Goal: Navigation & Orientation: Find specific page/section

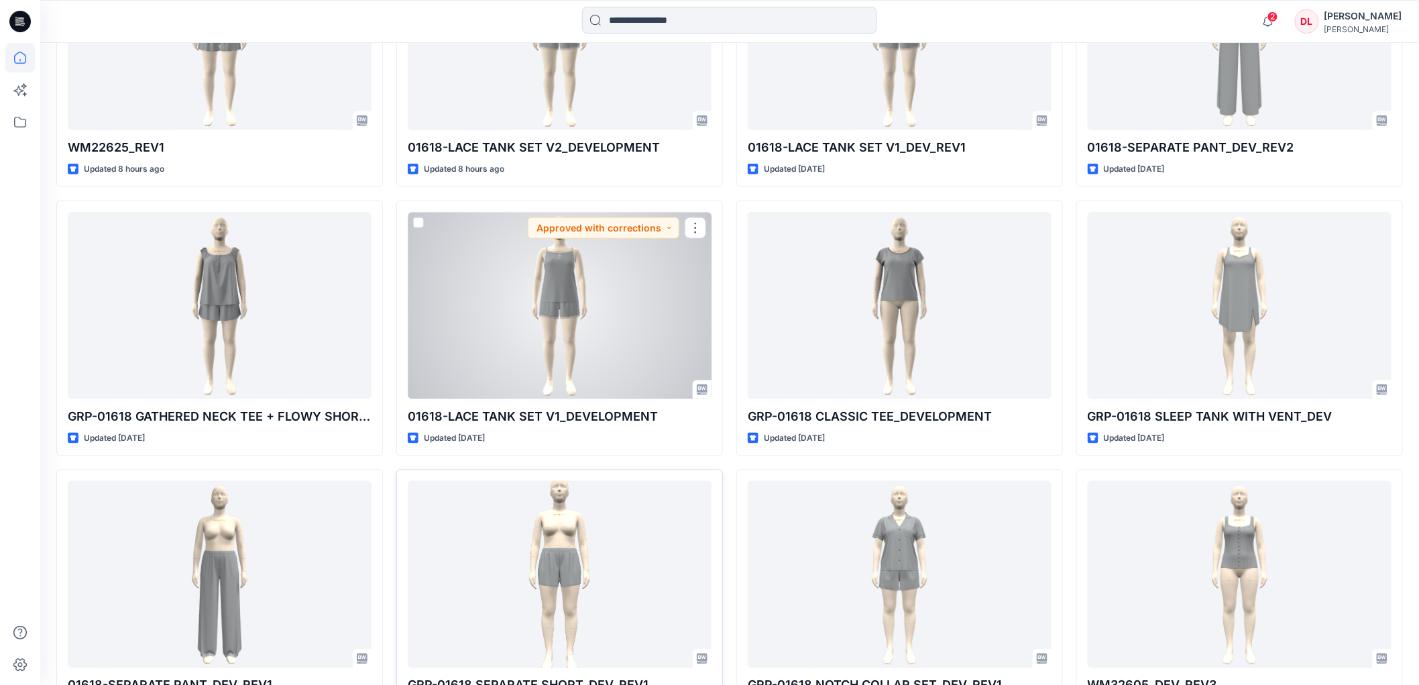
scroll to position [595, 0]
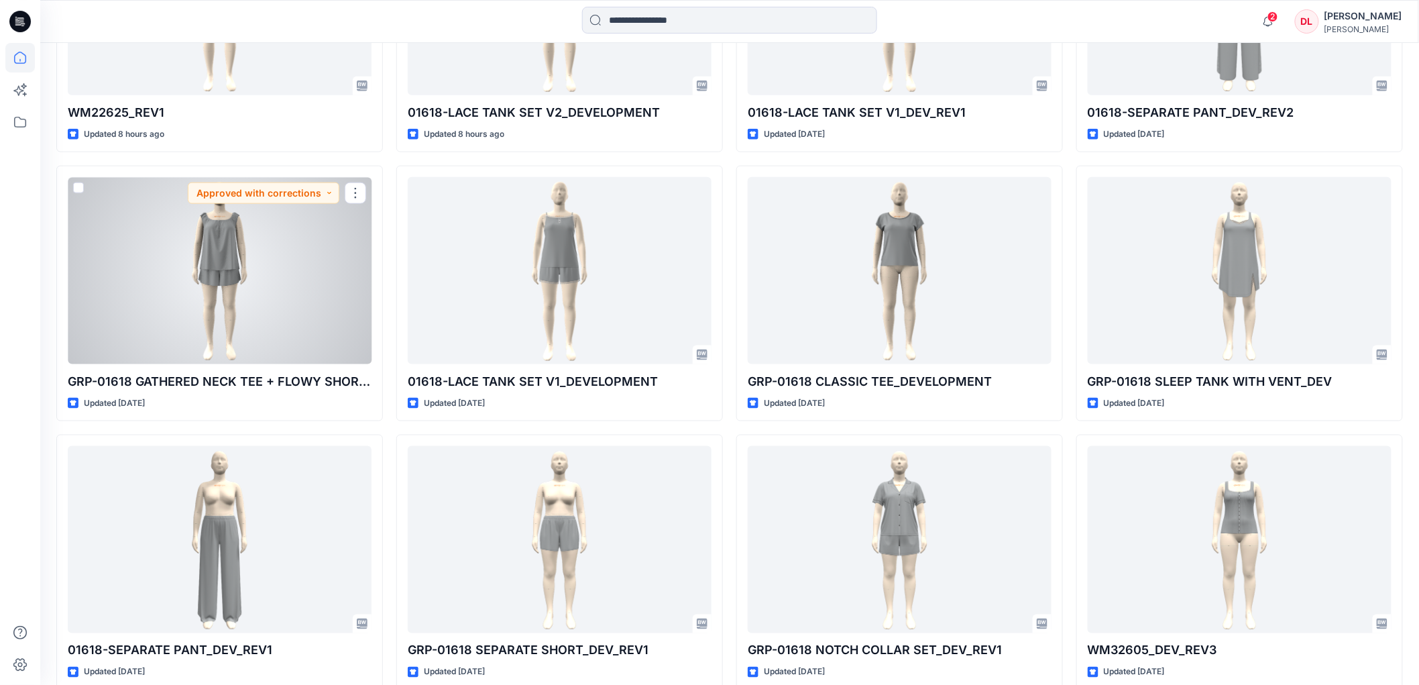
click at [230, 241] on div at bounding box center [220, 270] width 304 height 186
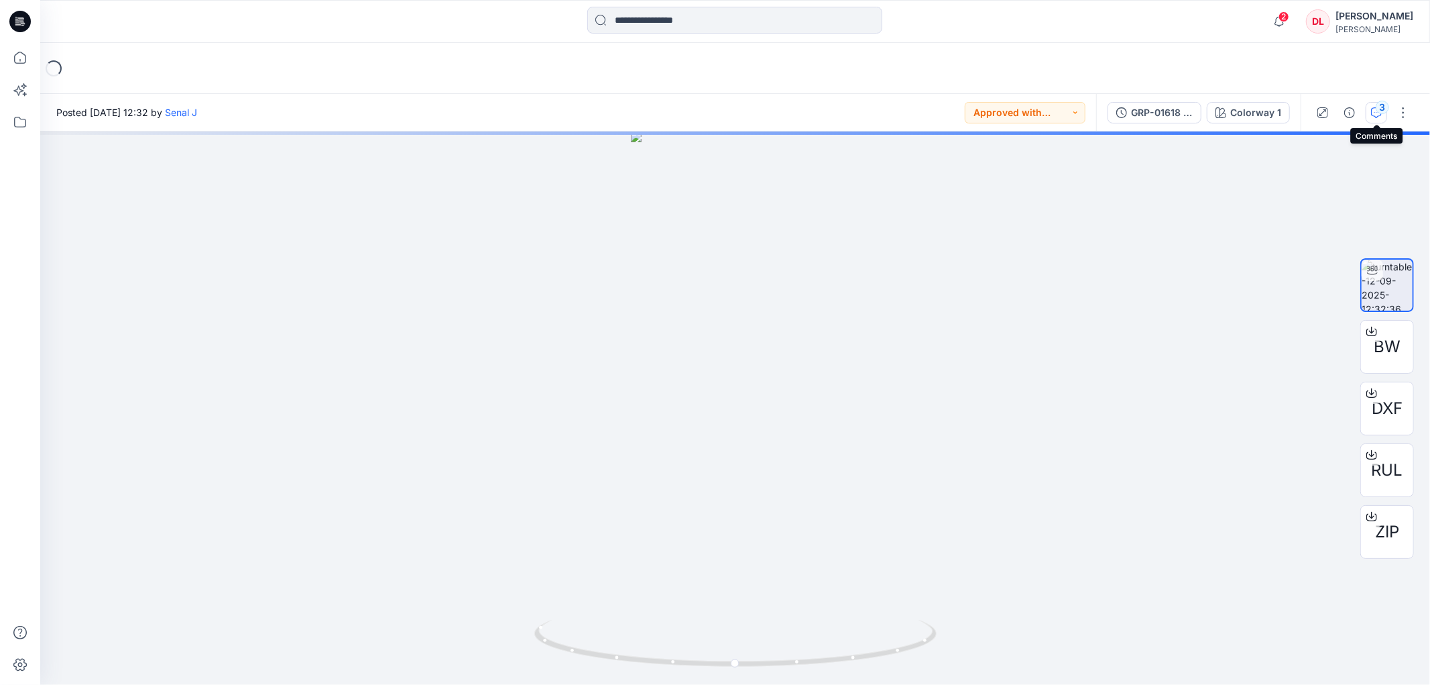
click at [1372, 111] on icon "button" at bounding box center [1376, 112] width 11 height 11
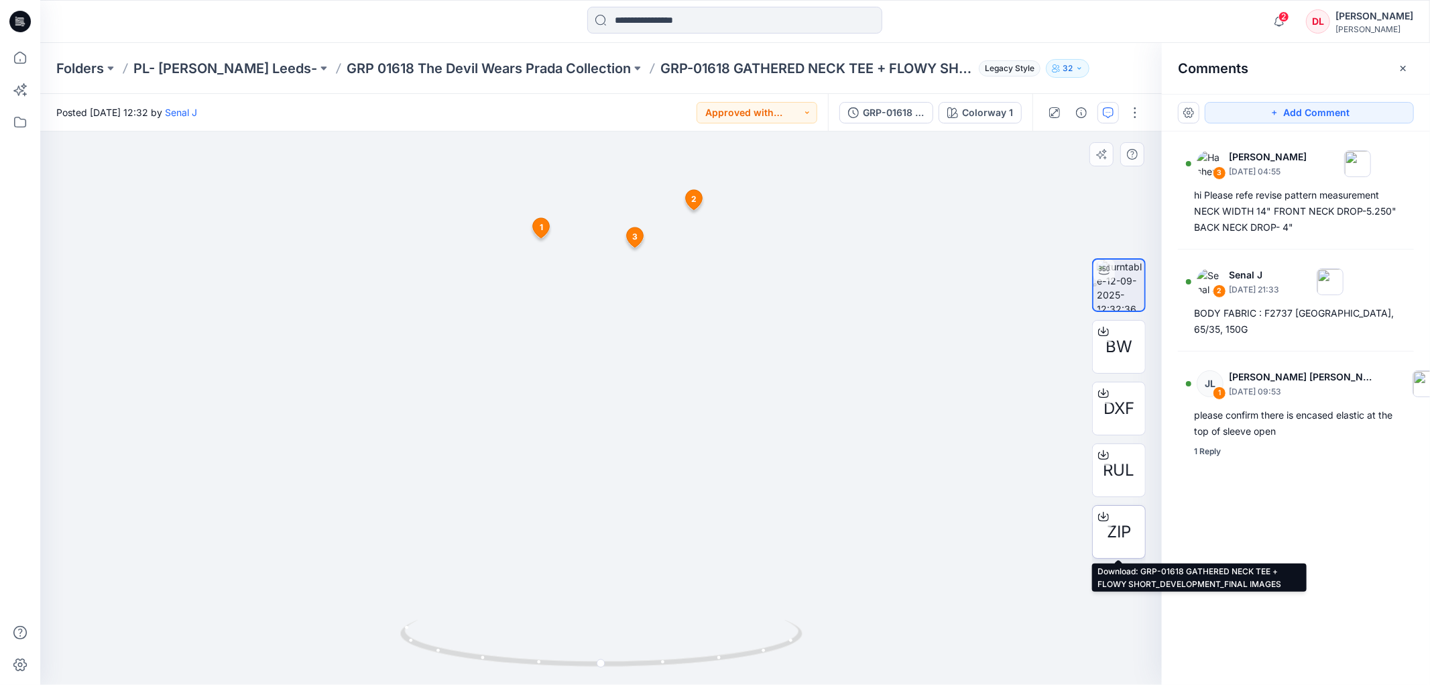
click at [1126, 537] on span "ZIP" at bounding box center [1119, 532] width 24 height 24
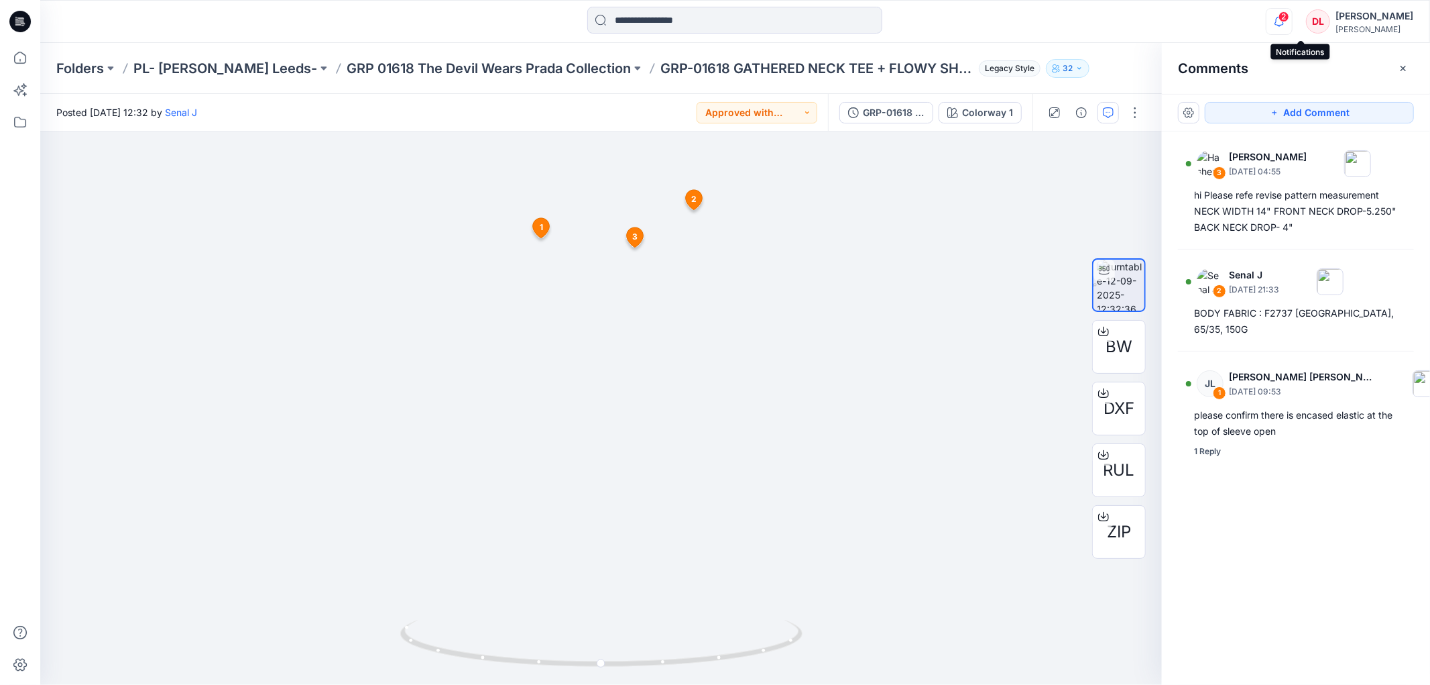
click at [1292, 15] on icon "button" at bounding box center [1279, 21] width 25 height 27
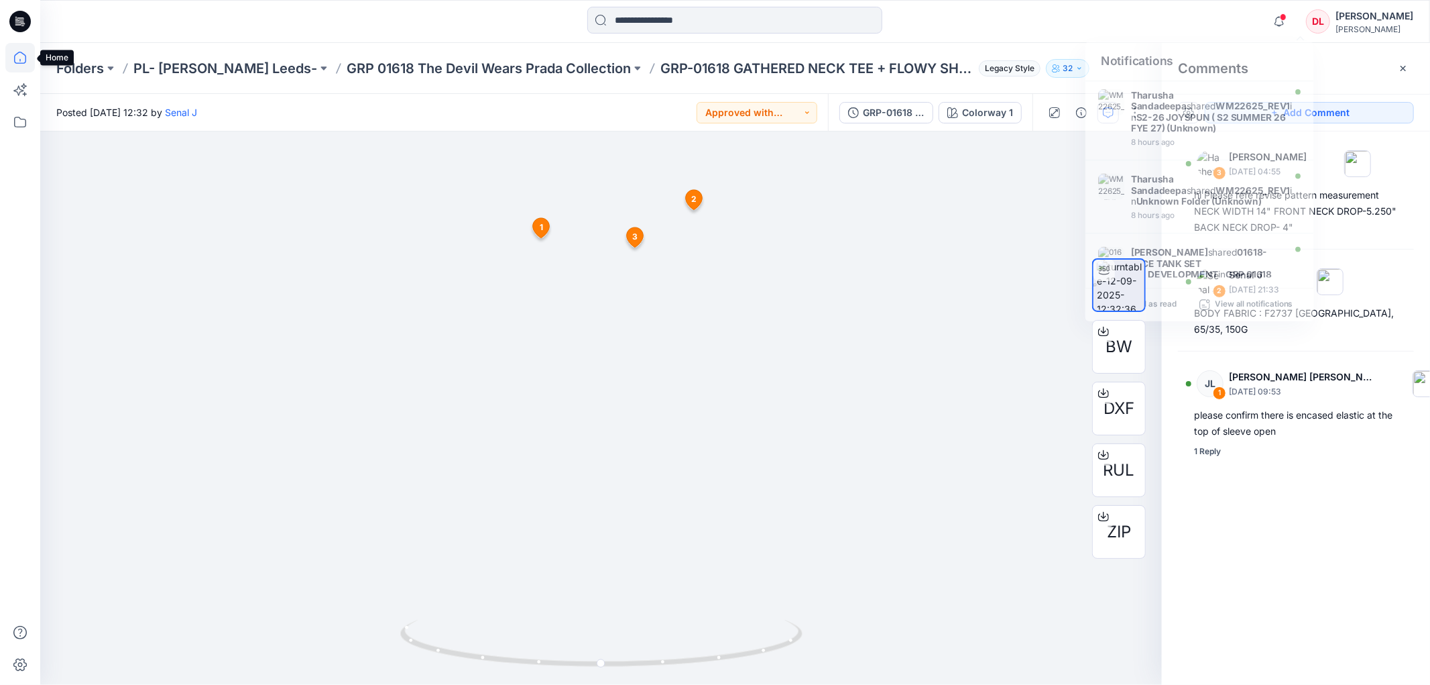
click at [9, 59] on icon at bounding box center [20, 58] width 30 height 30
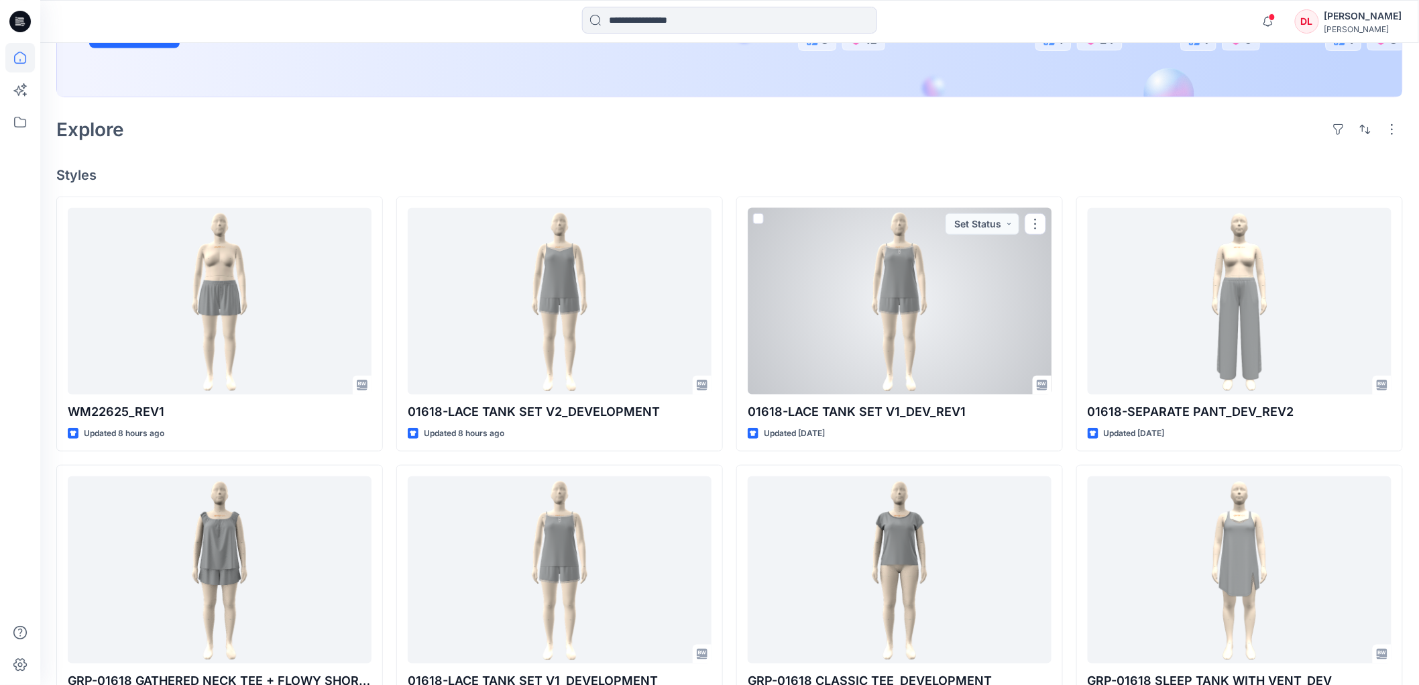
scroll to position [298, 0]
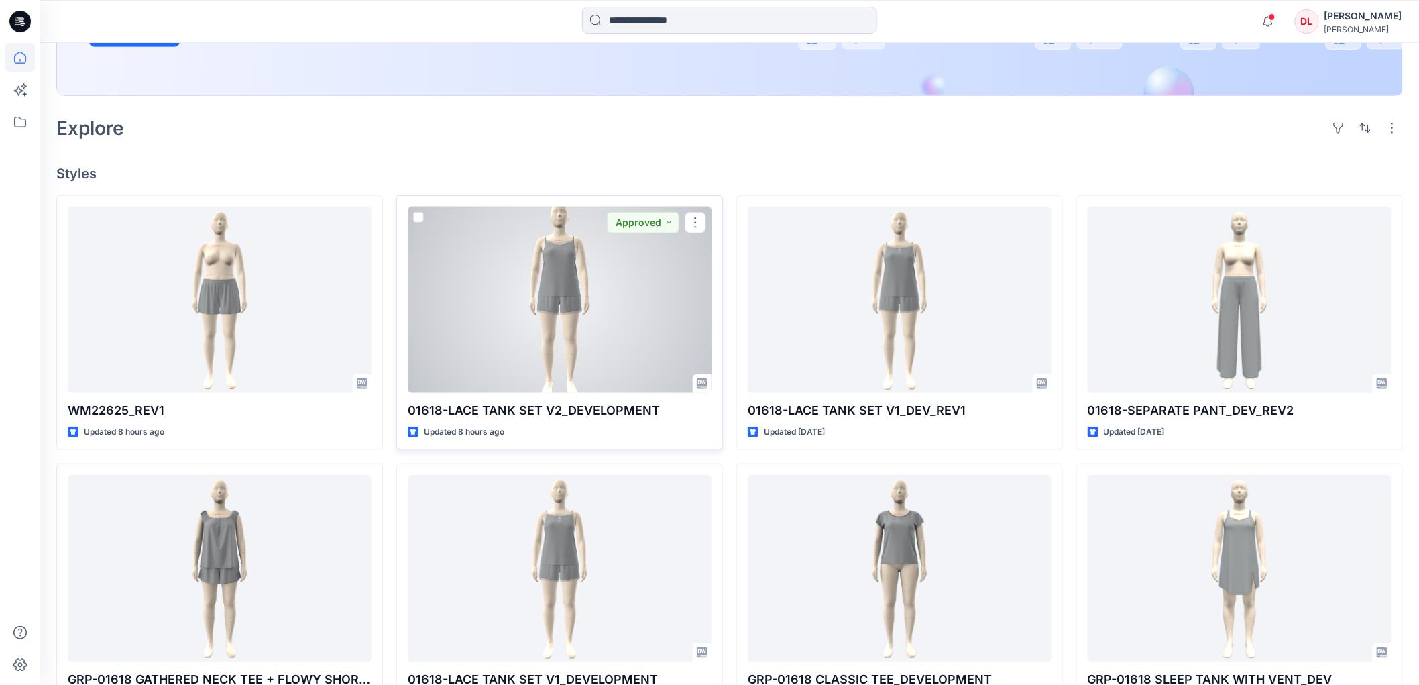
click at [554, 306] on div at bounding box center [560, 300] width 304 height 186
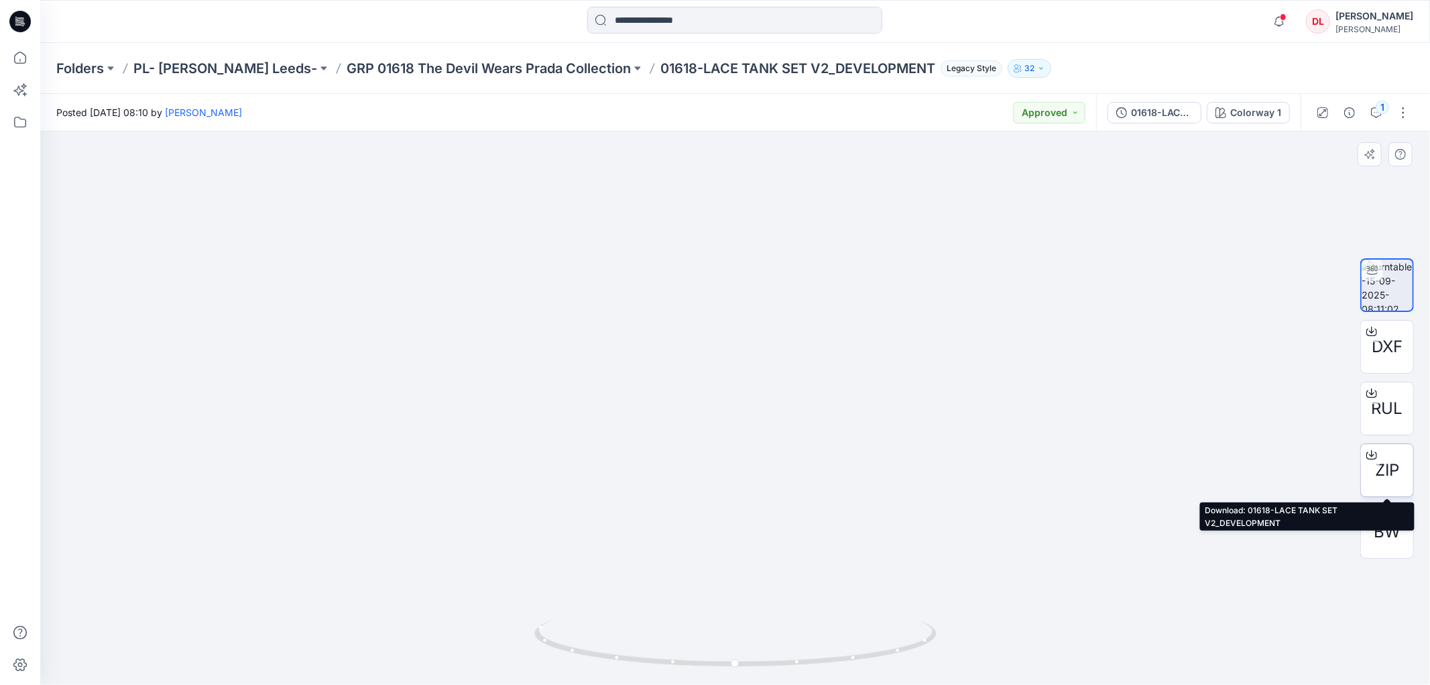
click at [1395, 468] on span "ZIP" at bounding box center [1387, 470] width 24 height 24
click at [1379, 117] on icon "button" at bounding box center [1376, 112] width 11 height 11
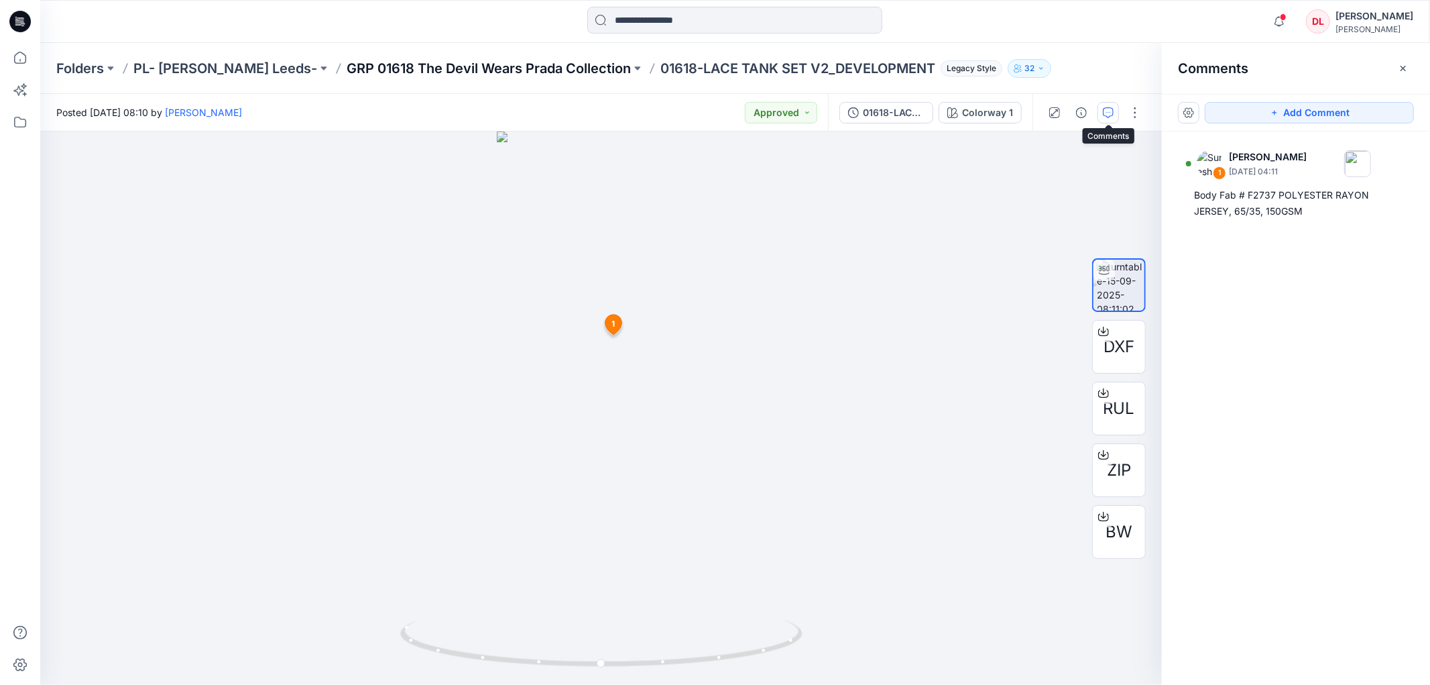
click at [461, 71] on p "GRP 01618 The Devil Wears Prada Collection" at bounding box center [489, 68] width 284 height 19
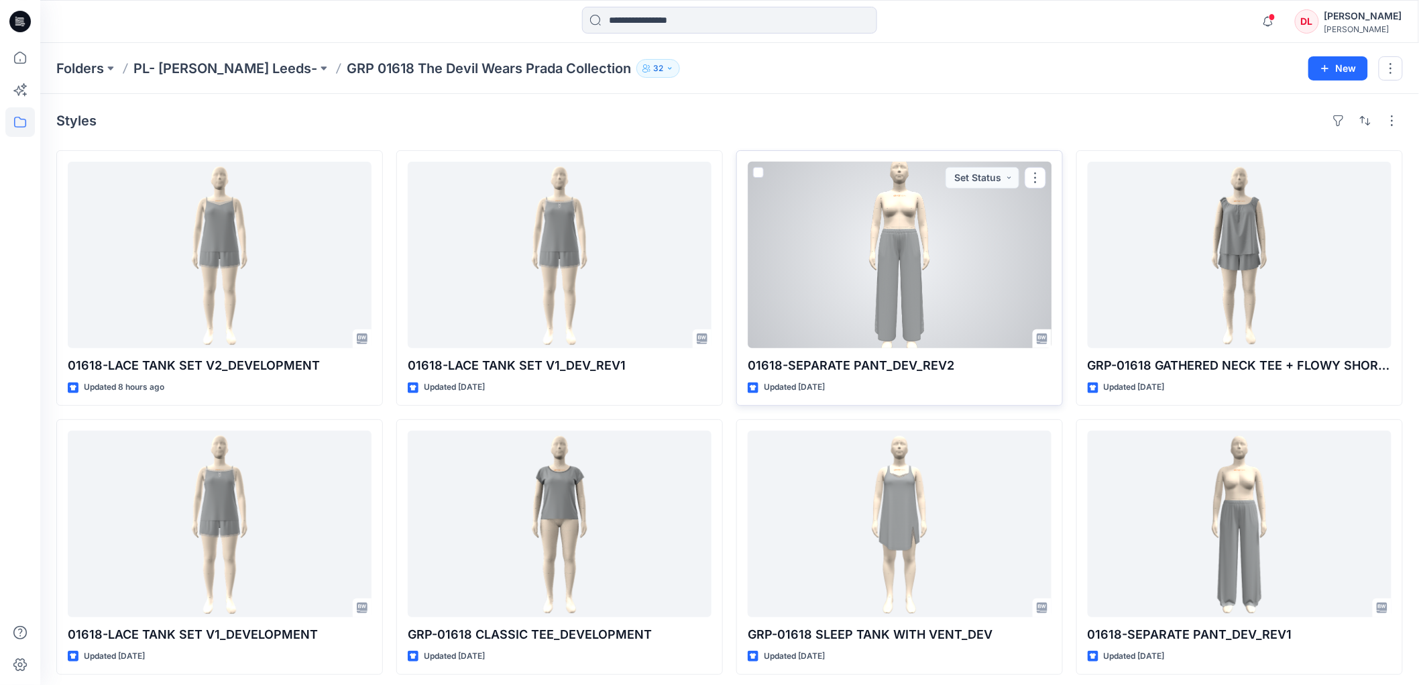
click at [917, 272] on div at bounding box center [900, 255] width 304 height 186
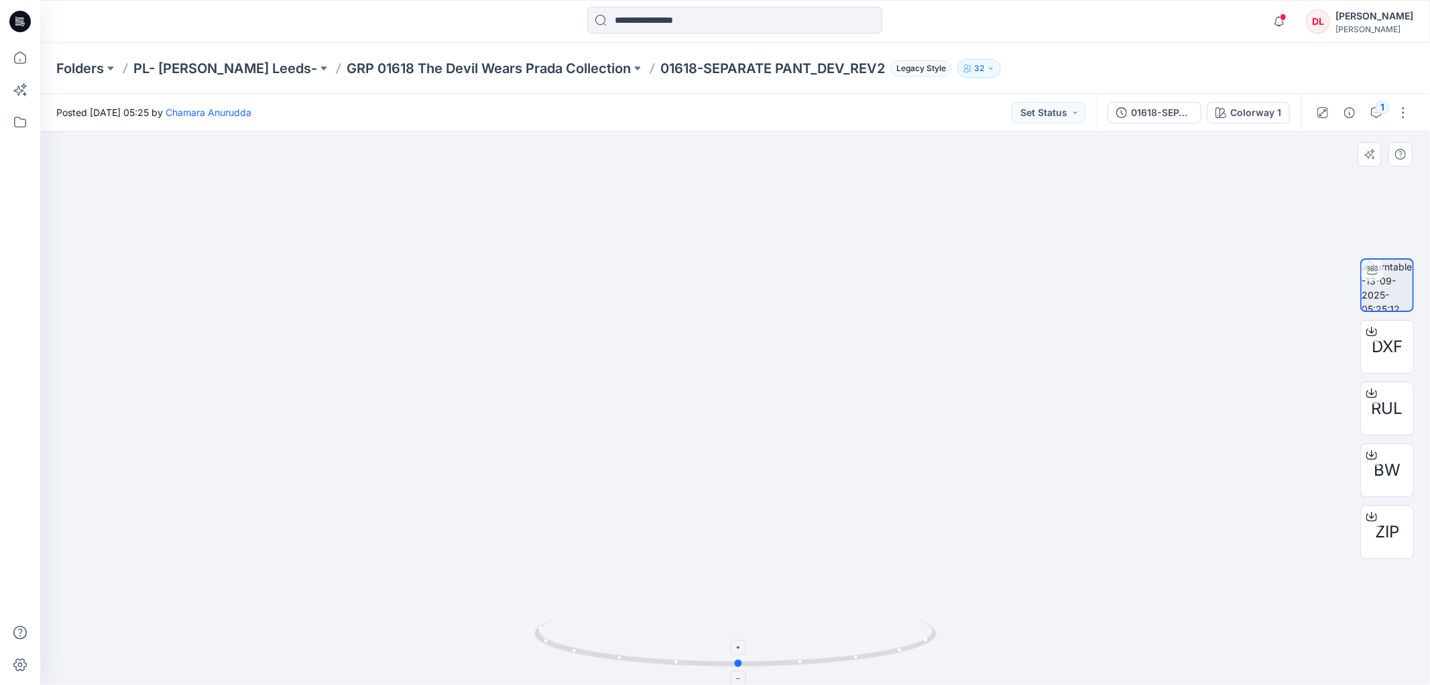
drag, startPoint x: 858, startPoint y: 658, endPoint x: 862, endPoint y: 649, distance: 9.3
click at [862, 649] on icon at bounding box center [737, 645] width 406 height 50
click at [347, 63] on p "GRP 01618 The Devil Wears Prada Collection" at bounding box center [489, 68] width 284 height 19
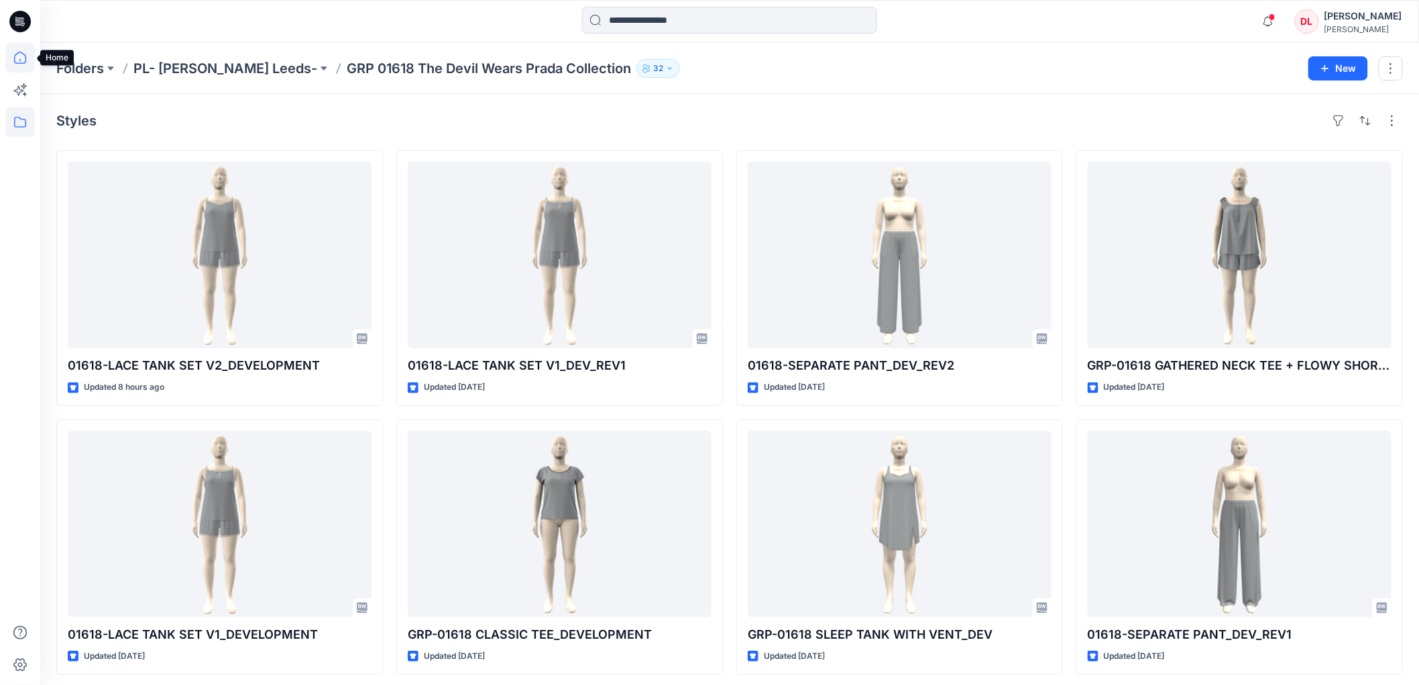
drag, startPoint x: 21, startPoint y: 57, endPoint x: 23, endPoint y: 65, distance: 8.5
click at [21, 57] on icon at bounding box center [20, 58] width 30 height 30
